Goal: Task Accomplishment & Management: Manage account settings

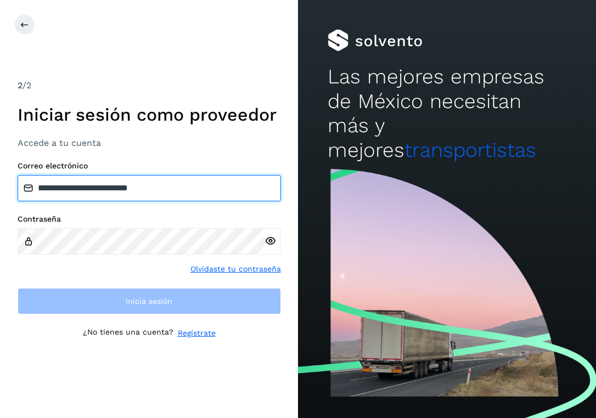
type input "**********"
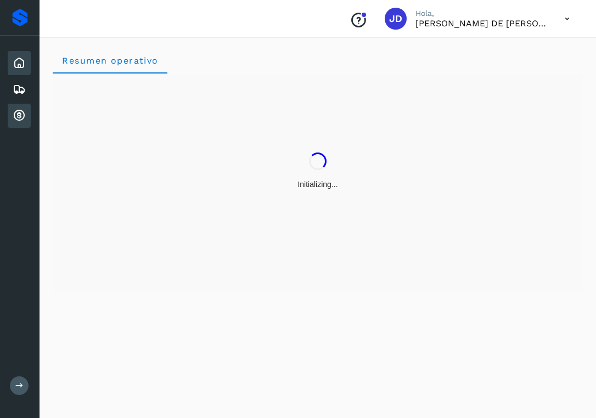
click at [22, 109] on icon at bounding box center [19, 115] width 13 height 13
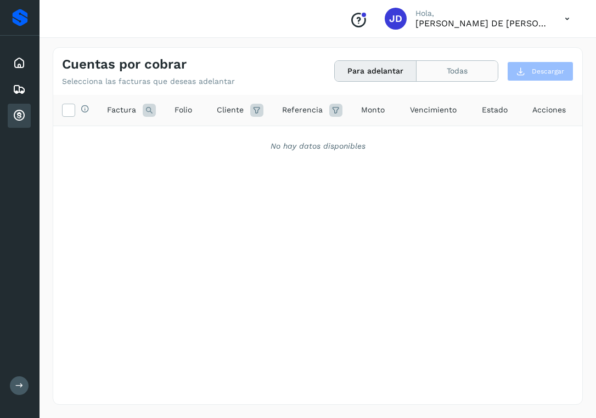
click at [438, 77] on button "Todas" at bounding box center [456, 71] width 81 height 20
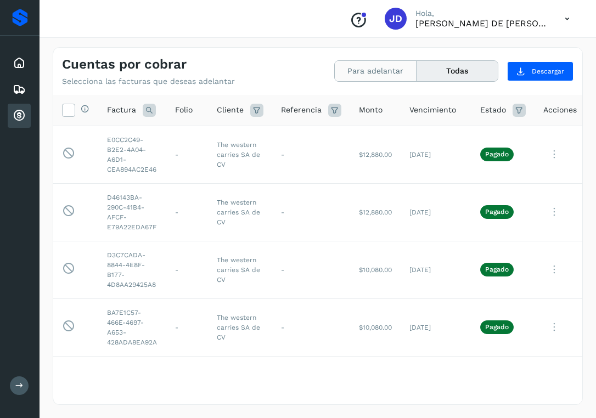
click at [408, 67] on button "Para adelantar" at bounding box center [376, 71] width 82 height 20
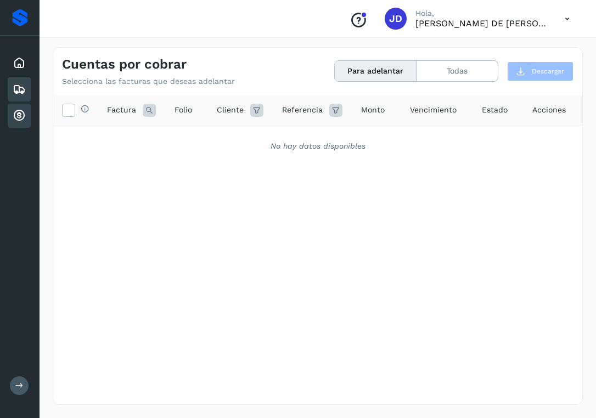
click at [18, 87] on icon at bounding box center [19, 89] width 13 height 13
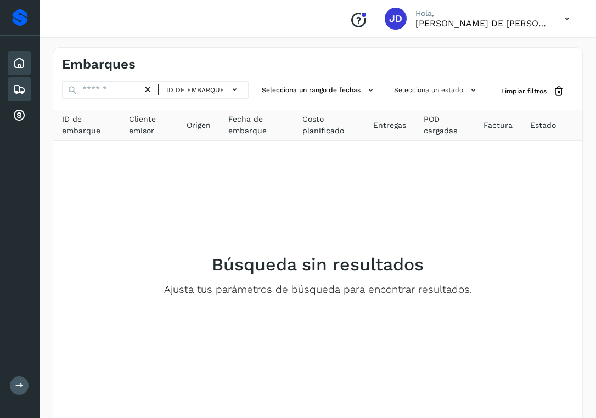
click at [26, 64] on div "Inicio" at bounding box center [19, 63] width 23 height 24
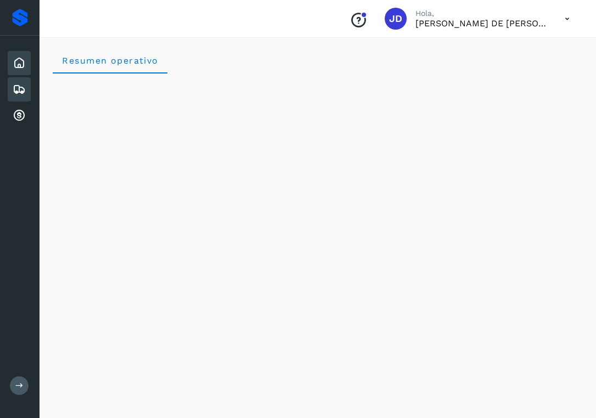
click at [13, 93] on icon at bounding box center [19, 89] width 13 height 13
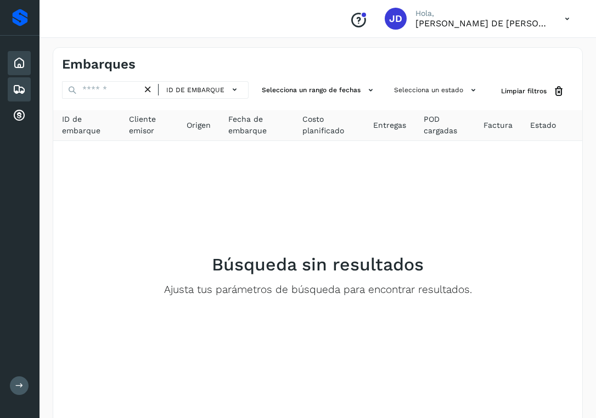
click at [30, 68] on div "Inicio" at bounding box center [19, 63] width 23 height 24
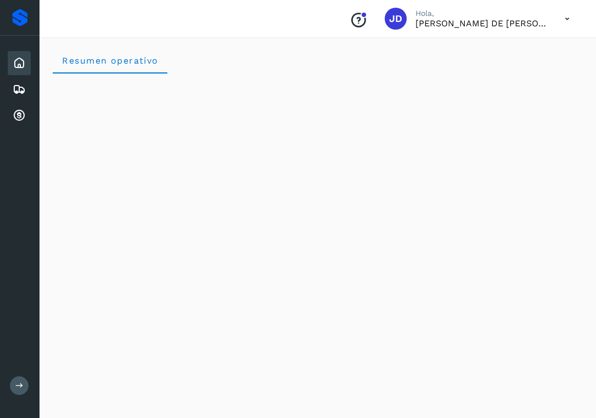
click at [560, 19] on icon at bounding box center [567, 19] width 22 height 22
click at [255, 142] on div at bounding box center [298, 209] width 596 height 418
click at [398, 27] on div "JD" at bounding box center [396, 19] width 22 height 22
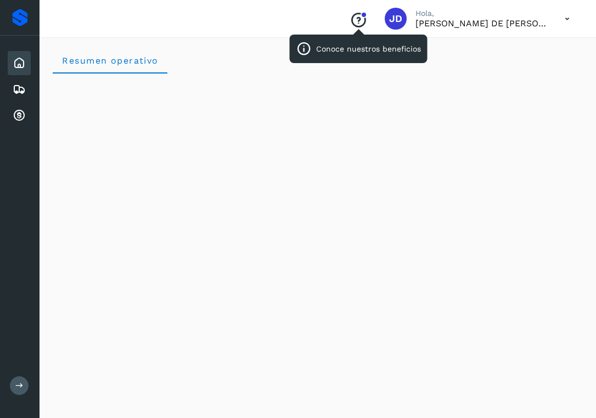
click at [361, 18] on icon "Conoce nuestros beneficios" at bounding box center [359, 21] width 18 height 18
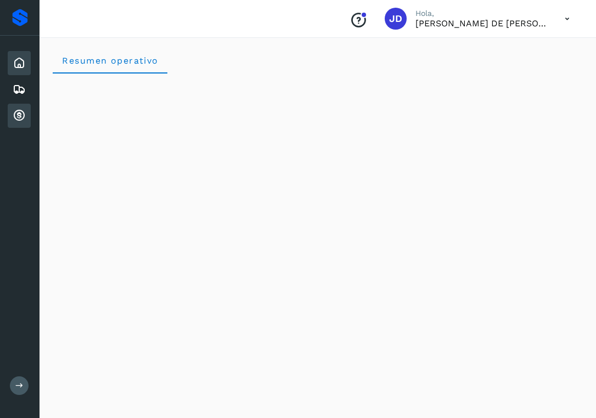
click at [17, 109] on icon at bounding box center [19, 115] width 13 height 13
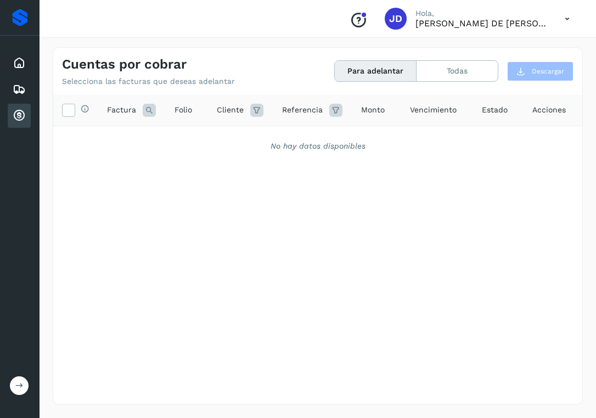
click at [17, 393] on button at bounding box center [19, 385] width 19 height 19
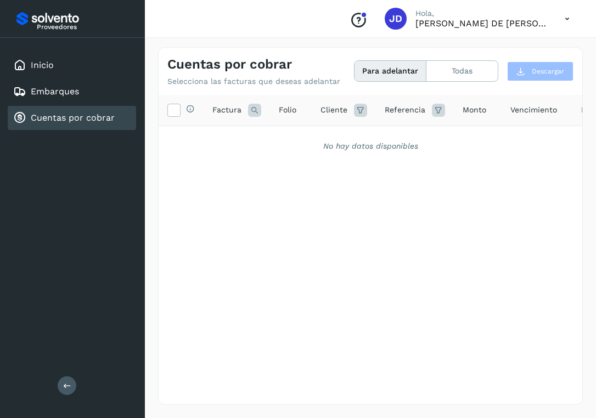
click at [182, 291] on div "Selecciona todas las facturas disponibles para adelanto Factura Folio Cliente R…" at bounding box center [371, 227] width 424 height 264
click at [437, 74] on button "Todas" at bounding box center [461, 71] width 71 height 20
